Goal: Task Accomplishment & Management: Manage account settings

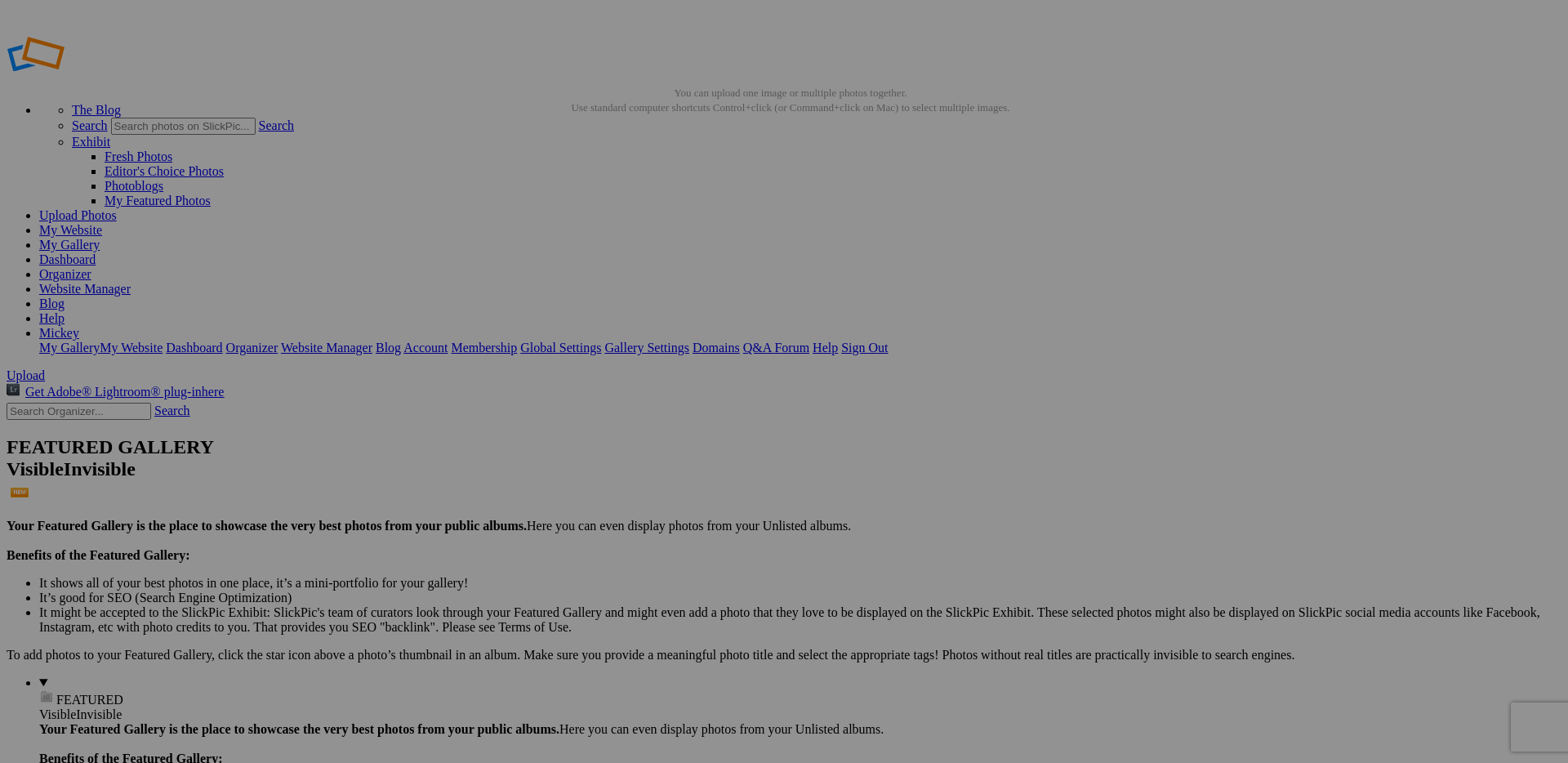
type input "2025"
drag, startPoint x: 50, startPoint y: 428, endPoint x: 71, endPoint y: 403, distance: 32.6
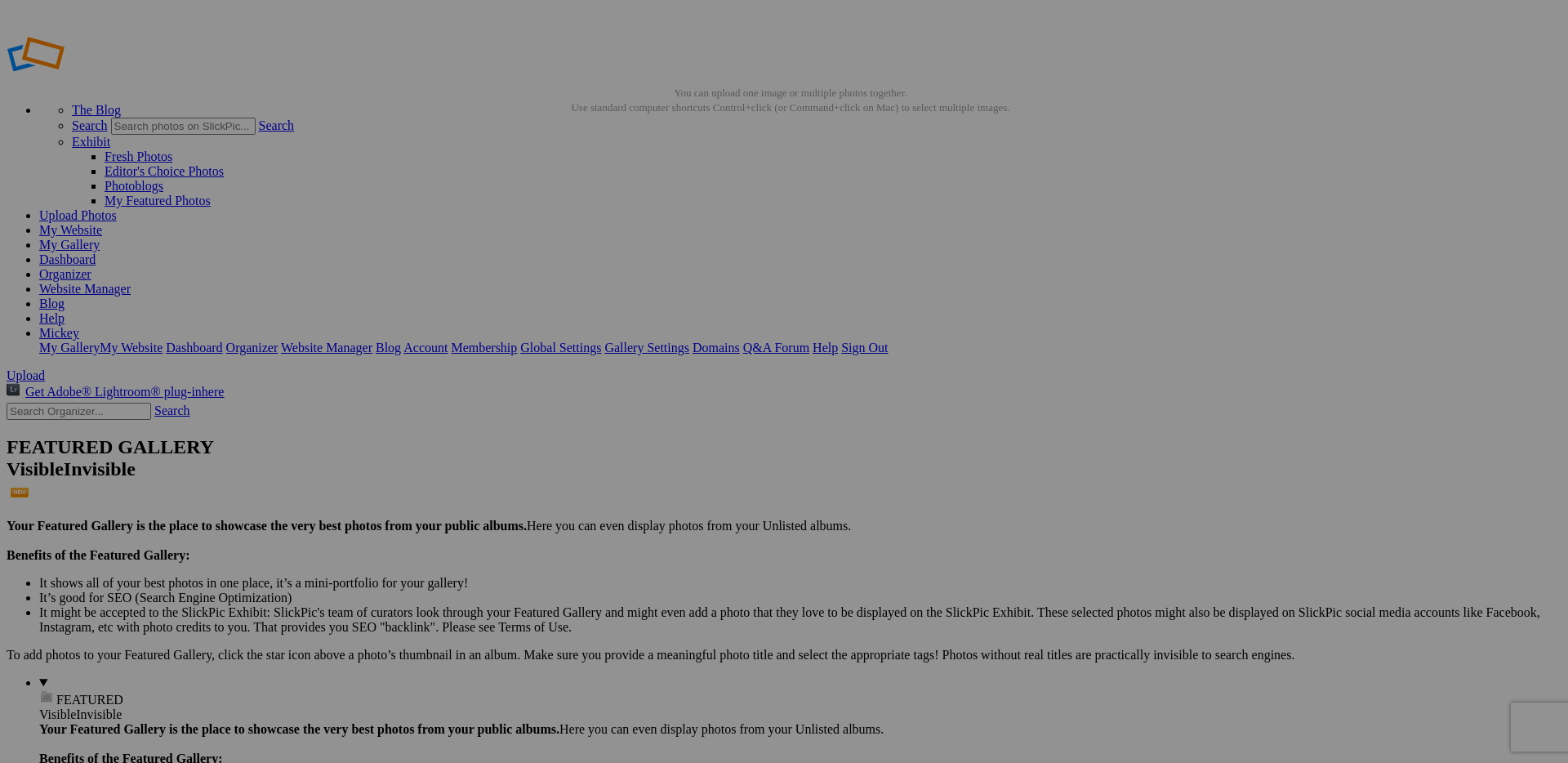
type input "[PERSON_NAME]"
